Goal: Answer question/provide support

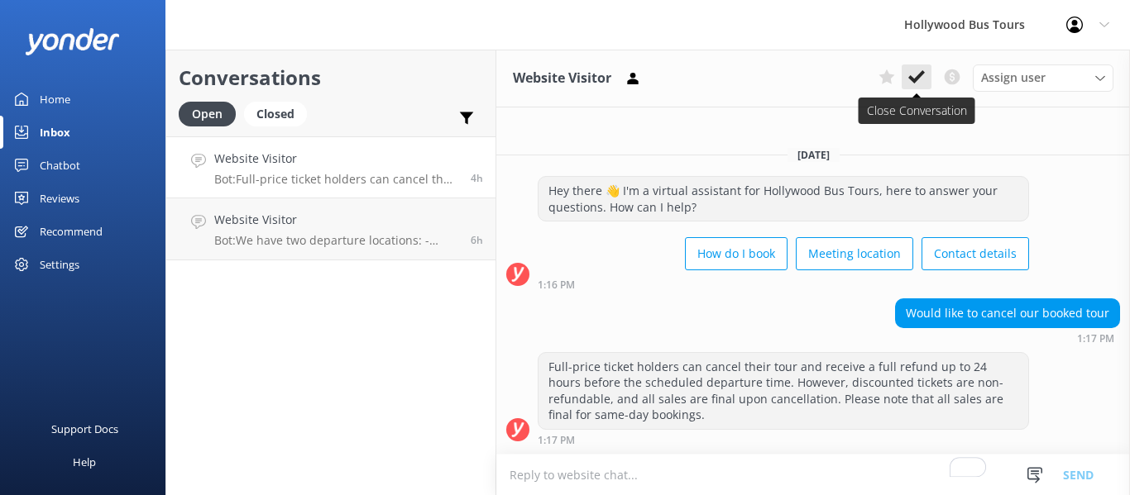
click at [911, 81] on use at bounding box center [916, 76] width 17 height 13
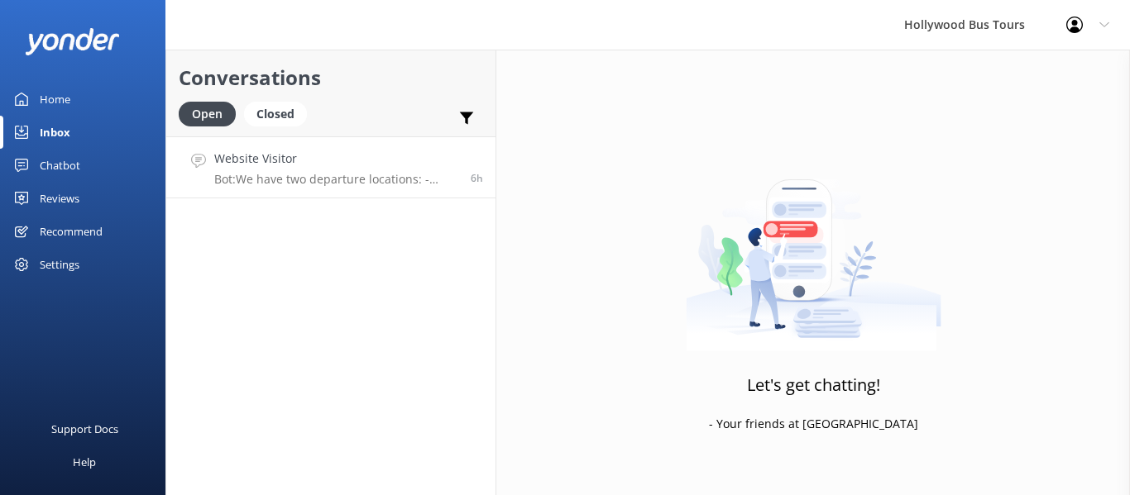
click at [323, 176] on p "Bot: We have two departure locations: - [STREET_ADDRESS]. Please check-in insid…" at bounding box center [336, 179] width 244 height 15
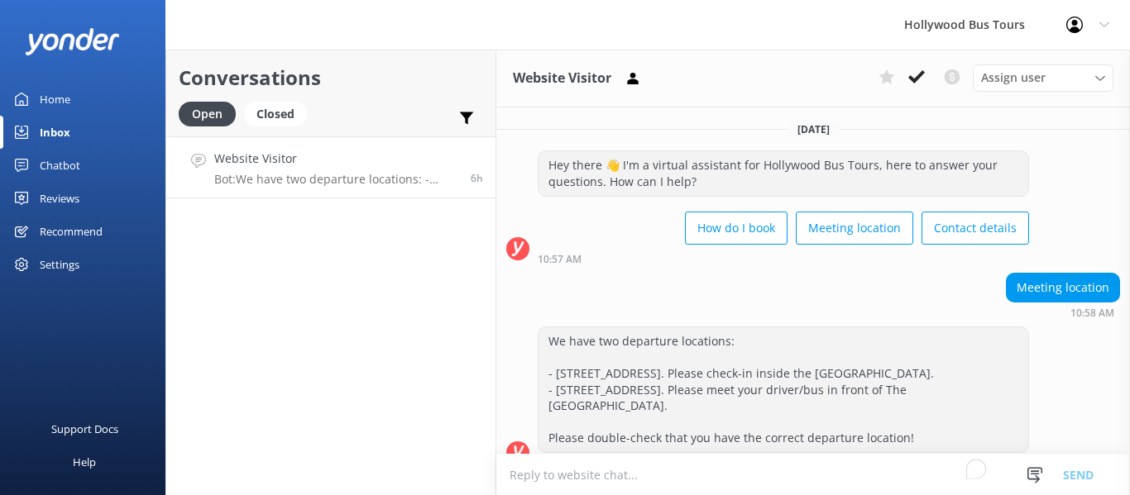
scroll to position [40, 0]
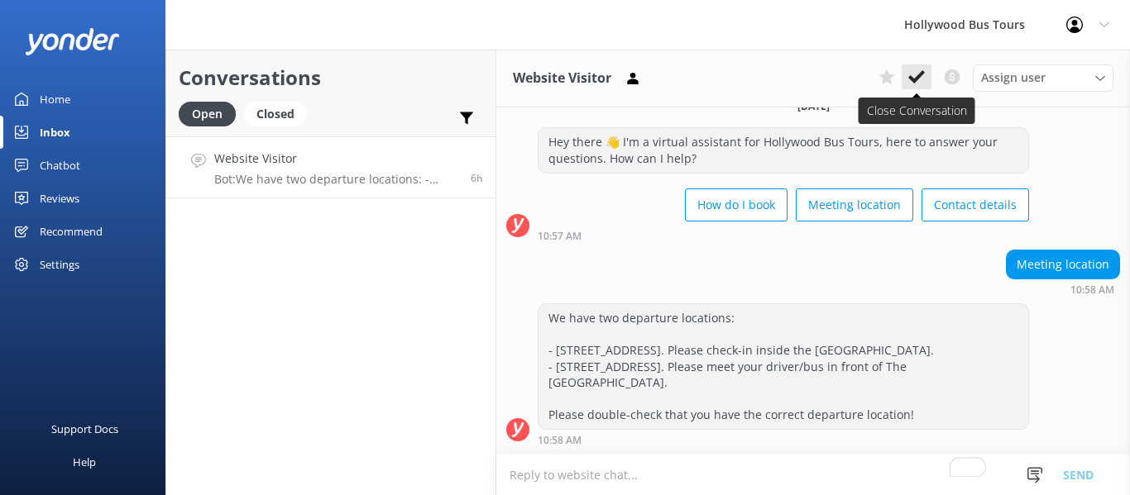
click at [917, 77] on use at bounding box center [916, 76] width 17 height 13
